Goal: Find specific page/section: Find specific page/section

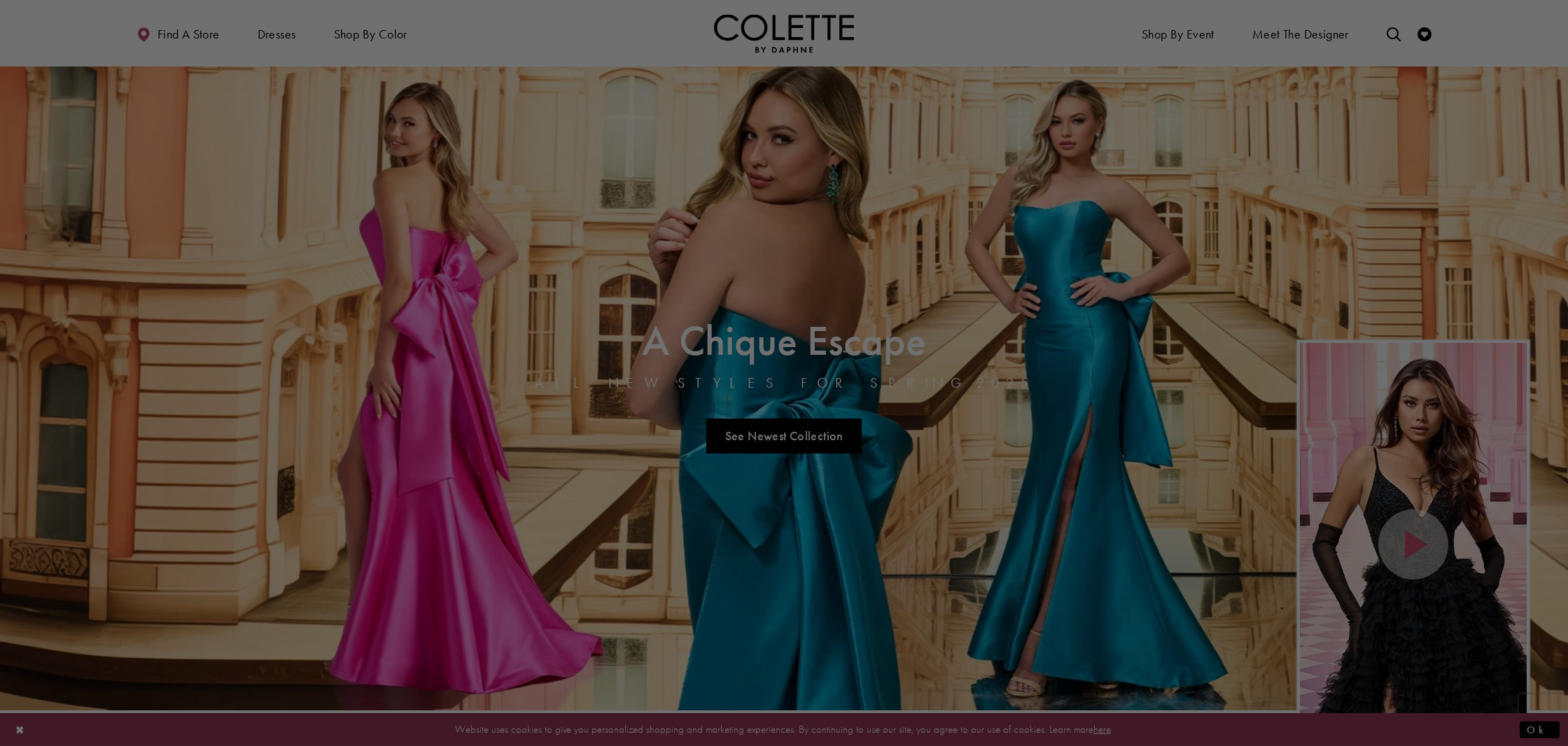
drag, startPoint x: 1393, startPoint y: 38, endPoint x: 1091, endPoint y: 159, distance: 325.3
click at [1385, 41] on div at bounding box center [792, 377] width 1584 height 754
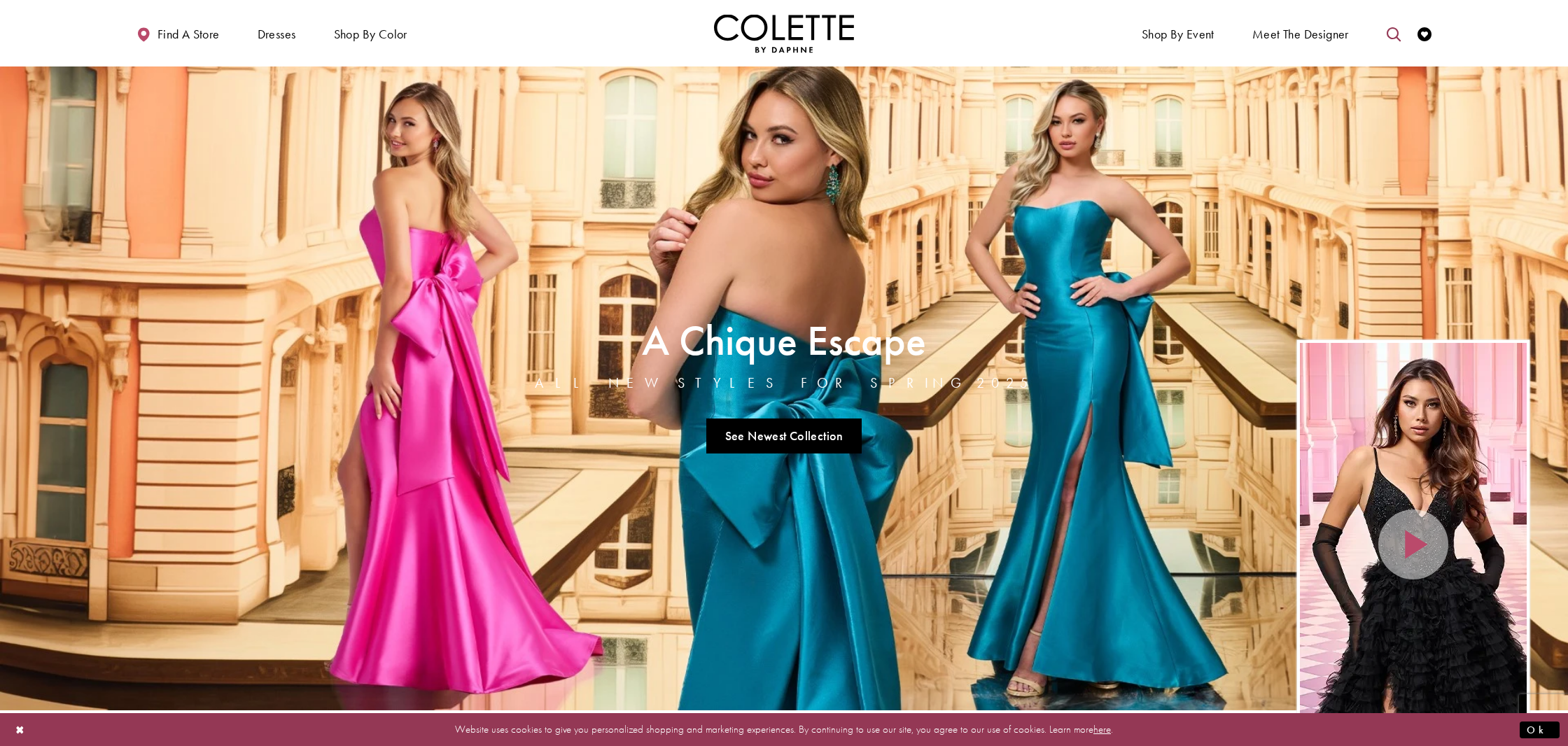
click at [1397, 37] on icon "Toggle search" at bounding box center [1393, 34] width 14 height 14
click at [1346, 38] on input "Search" at bounding box center [1321, 34] width 169 height 21
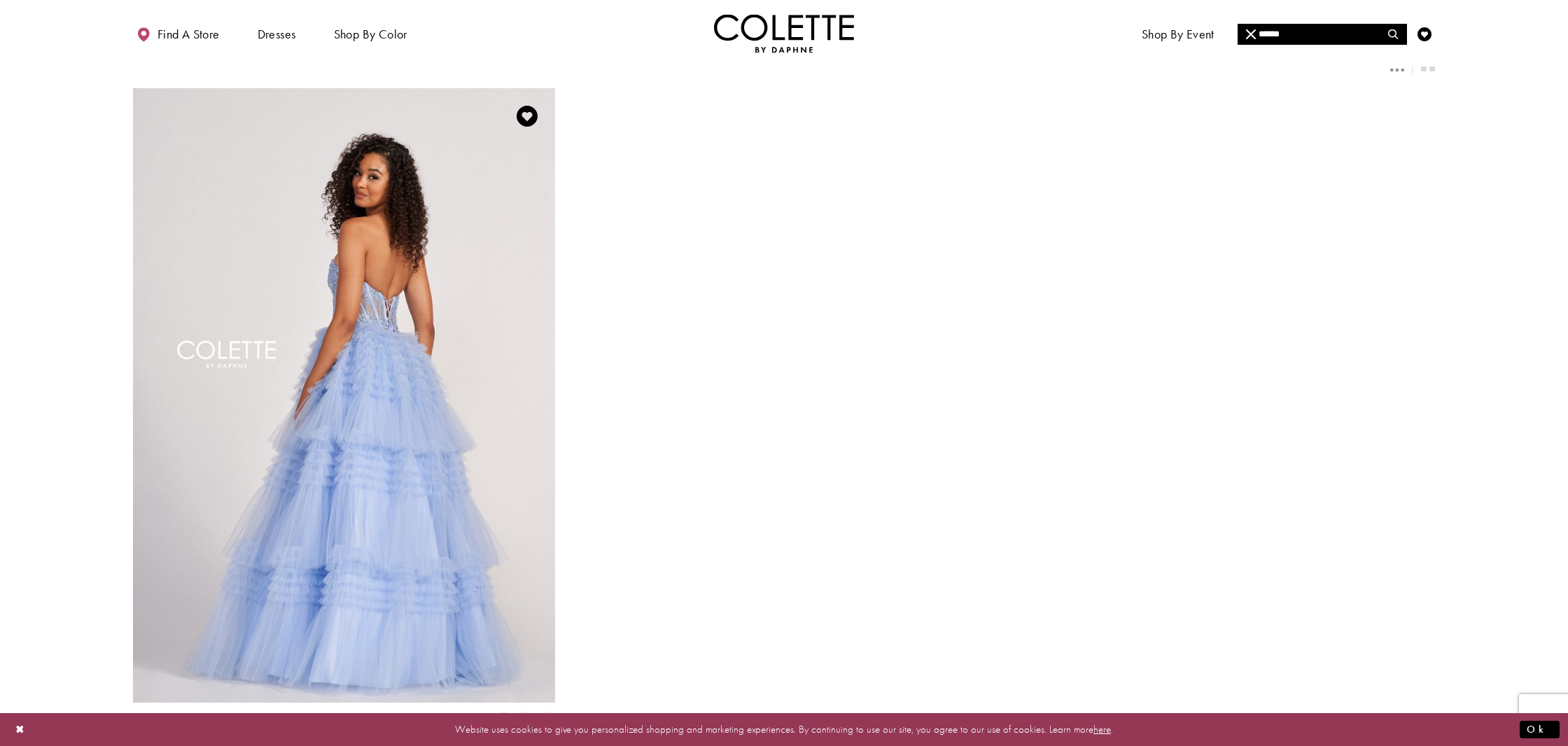
click at [411, 382] on img "Visit Colette by Daphne Style No. CL2017 Page" at bounding box center [344, 395] width 422 height 615
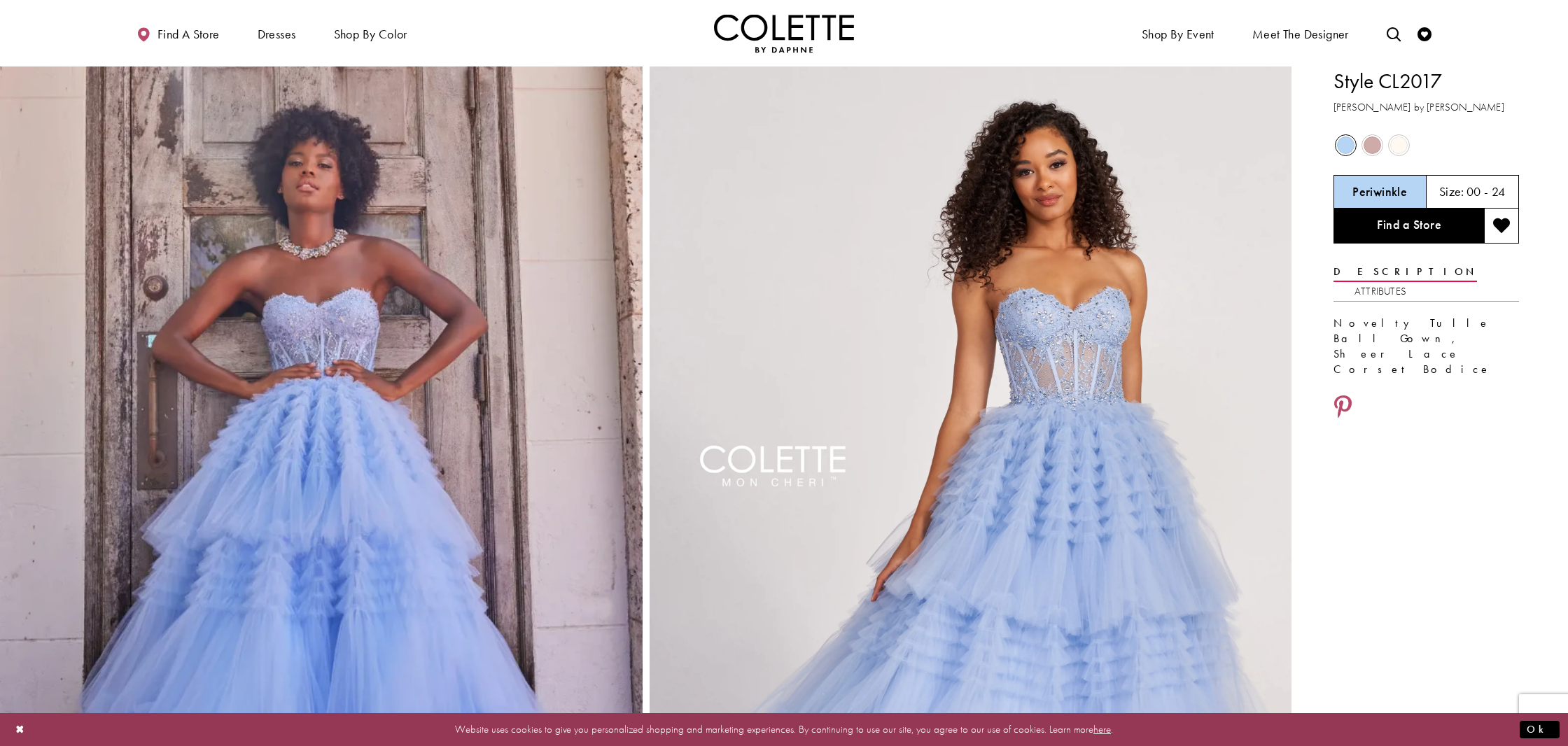
click at [1372, 140] on span "Product color controls state depends on size chosen" at bounding box center [1372, 145] width 17 height 17
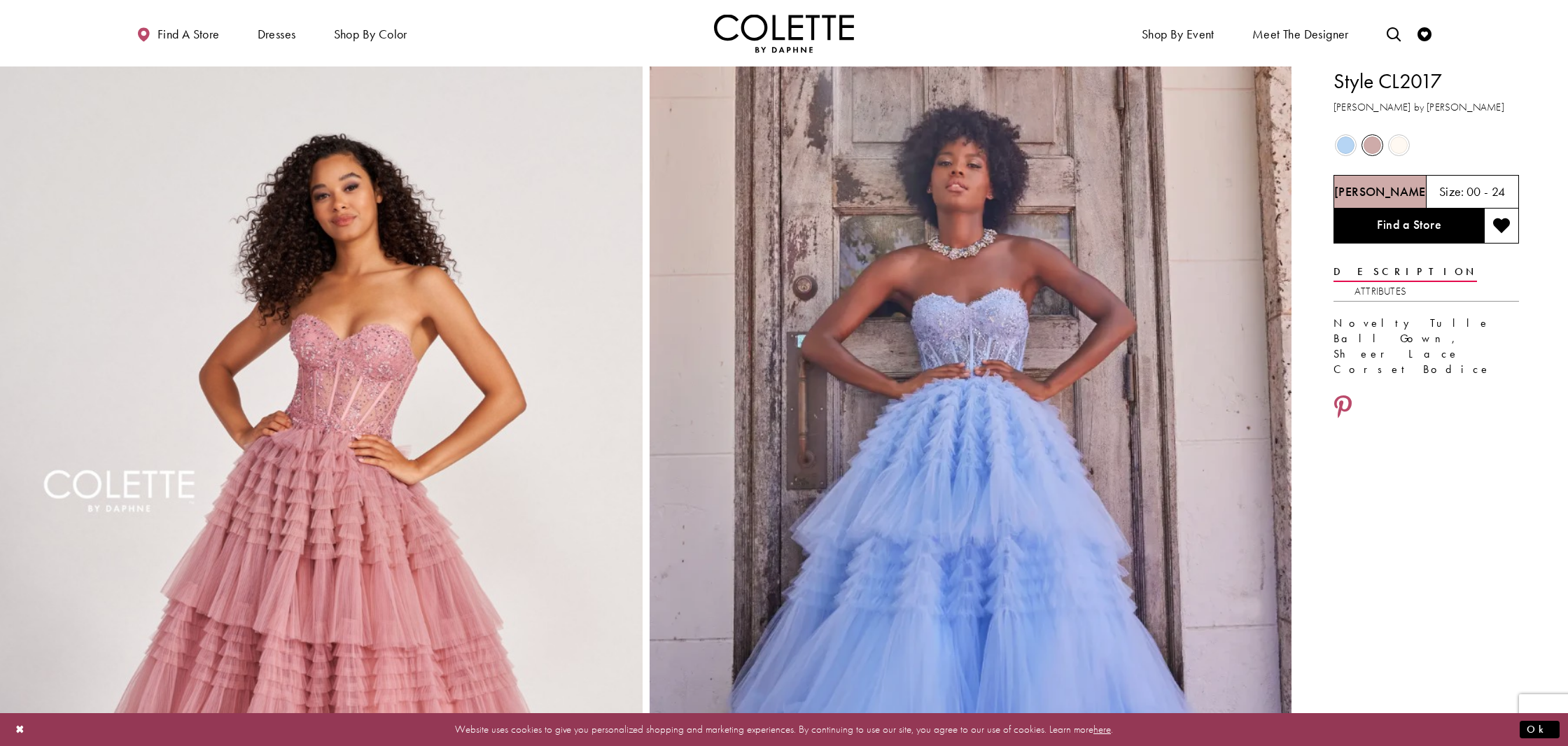
click at [1399, 143] on span "Product color controls state depends on size chosen" at bounding box center [1398, 145] width 17 height 17
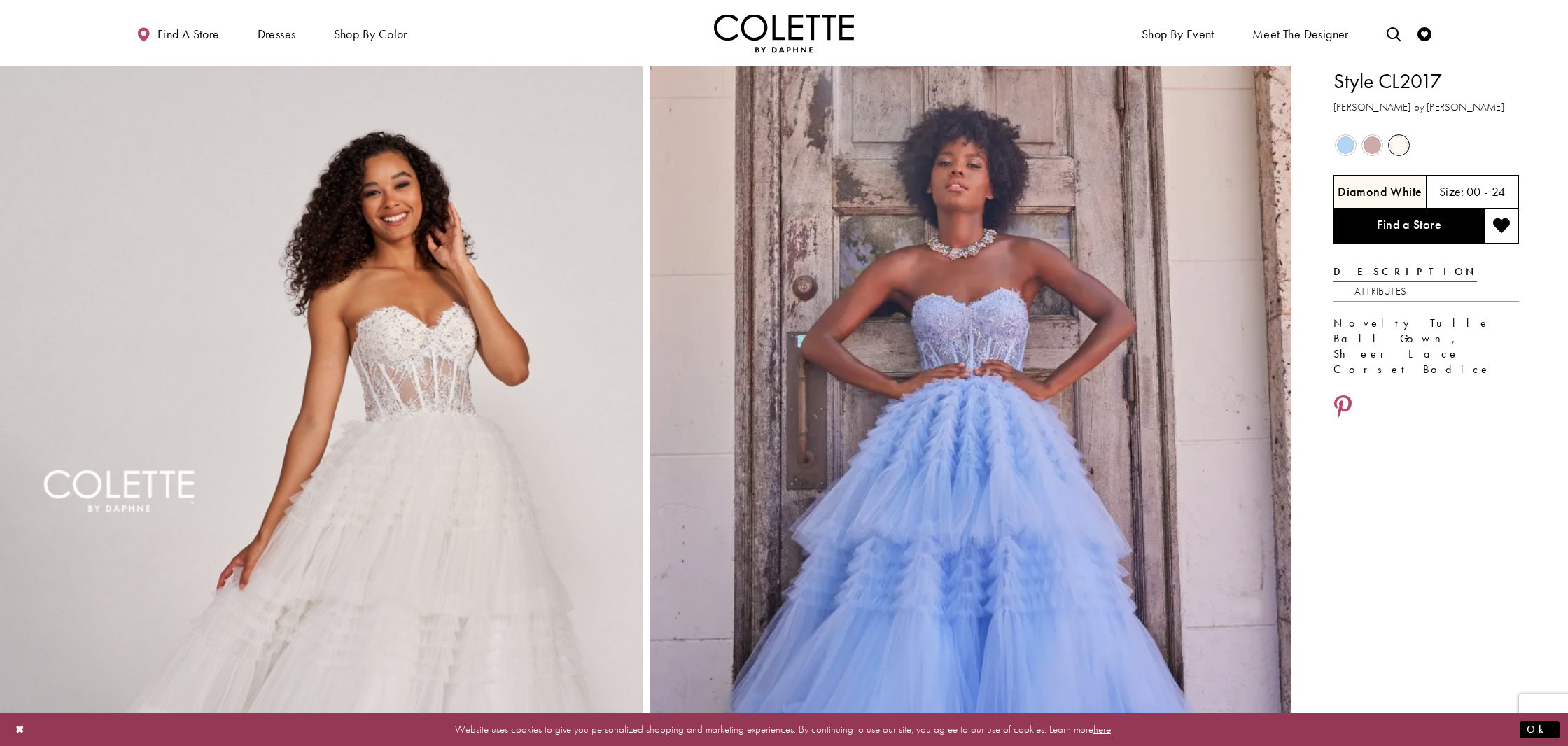
click at [1373, 146] on span "Product color controls state depends on size chosen" at bounding box center [1372, 145] width 17 height 17
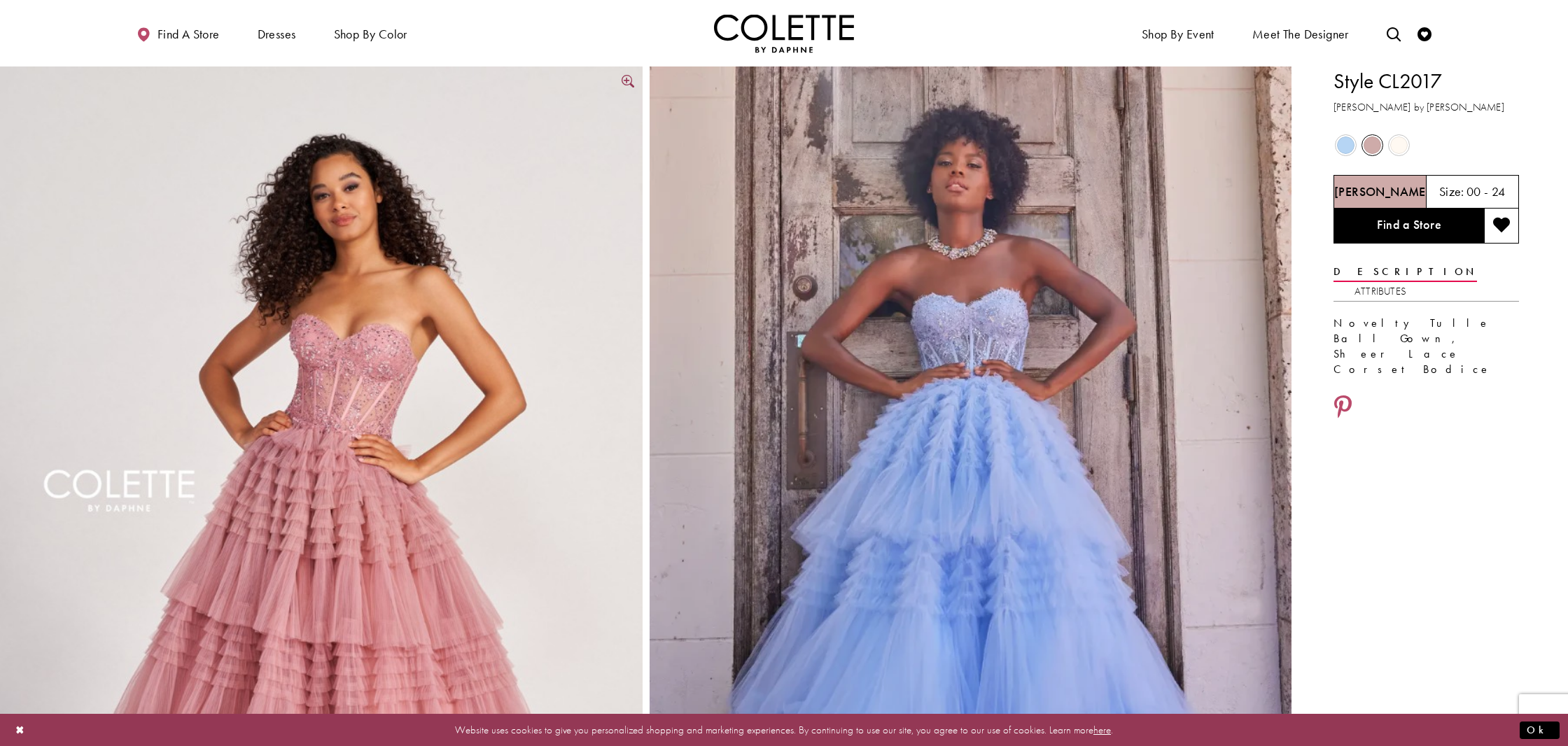
scroll to position [104, 0]
